Goal: Check status

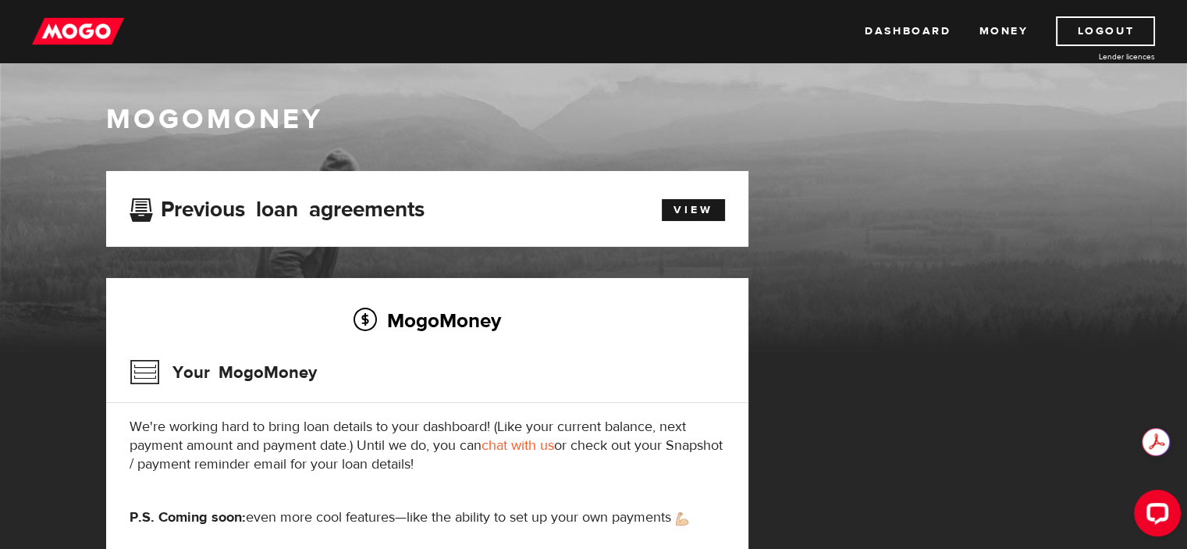
click at [646, 207] on div "View" at bounding box center [685, 207] width 103 height 27
click at [702, 203] on link "View" at bounding box center [693, 210] width 63 height 22
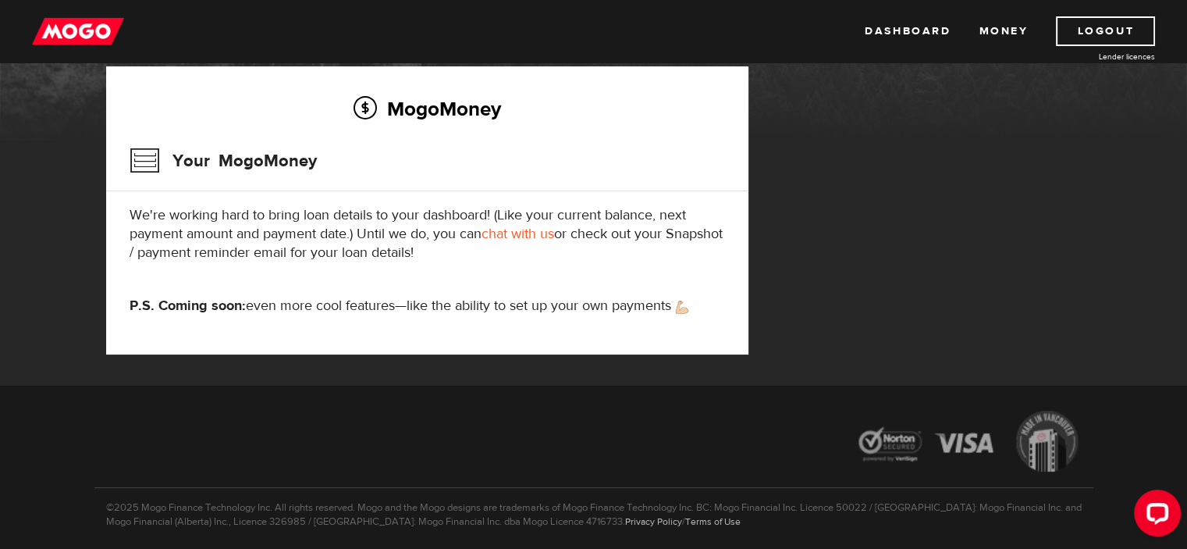
scroll to position [212, 0]
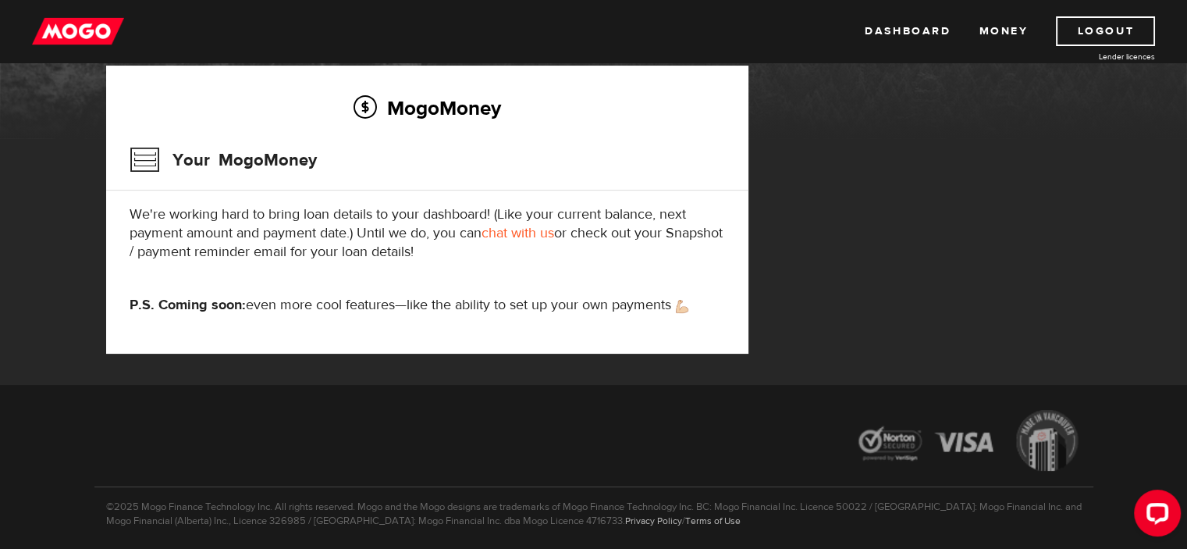
click at [84, 40] on img at bounding box center [78, 31] width 92 height 30
